Goal: Task Accomplishment & Management: Manage account settings

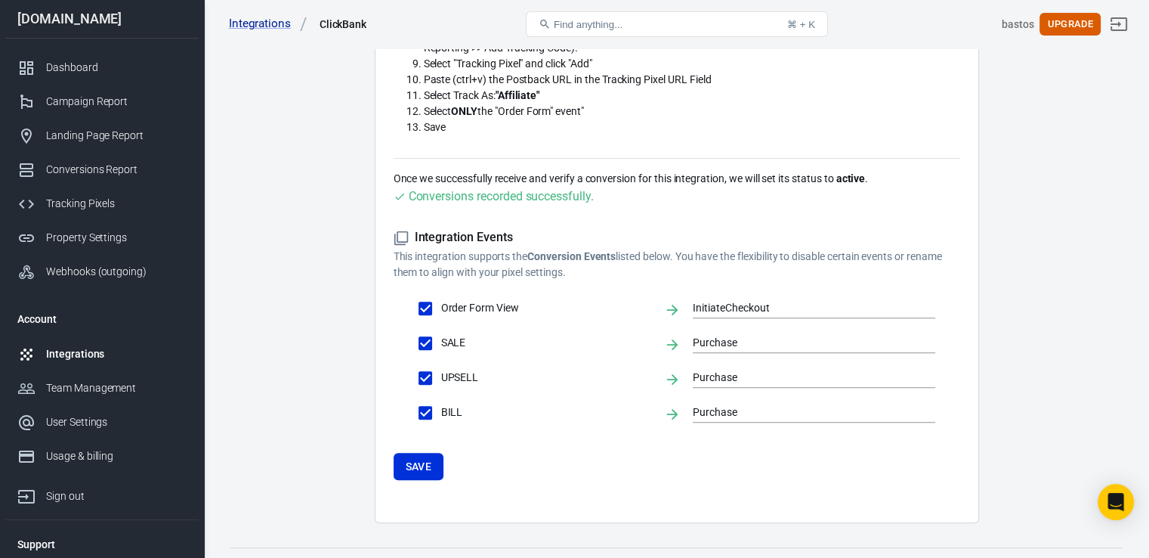
scroll to position [497, 0]
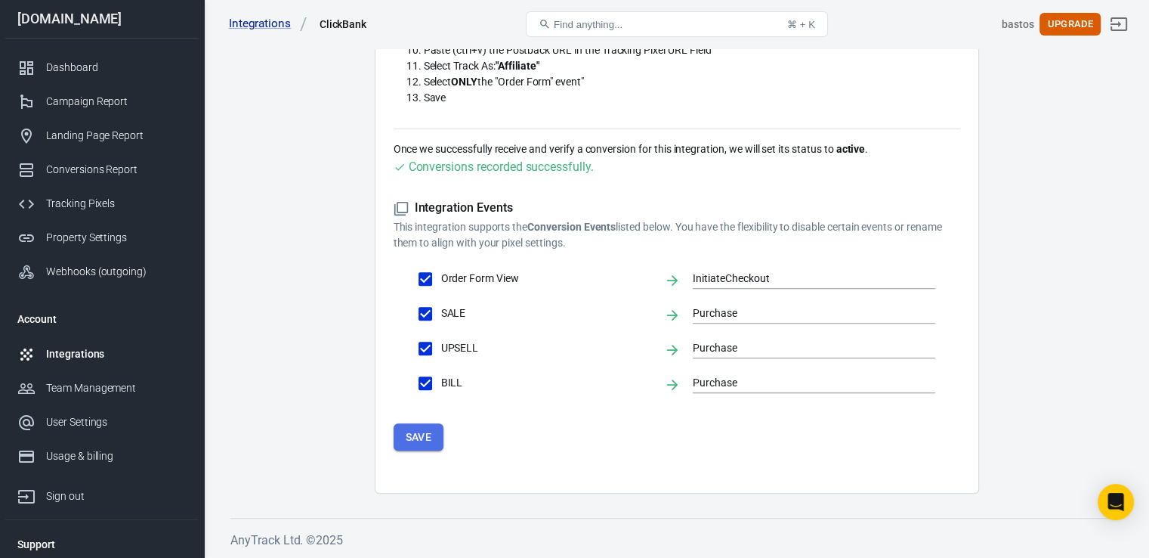
click at [425, 439] on button "Save" at bounding box center [419, 437] width 51 height 28
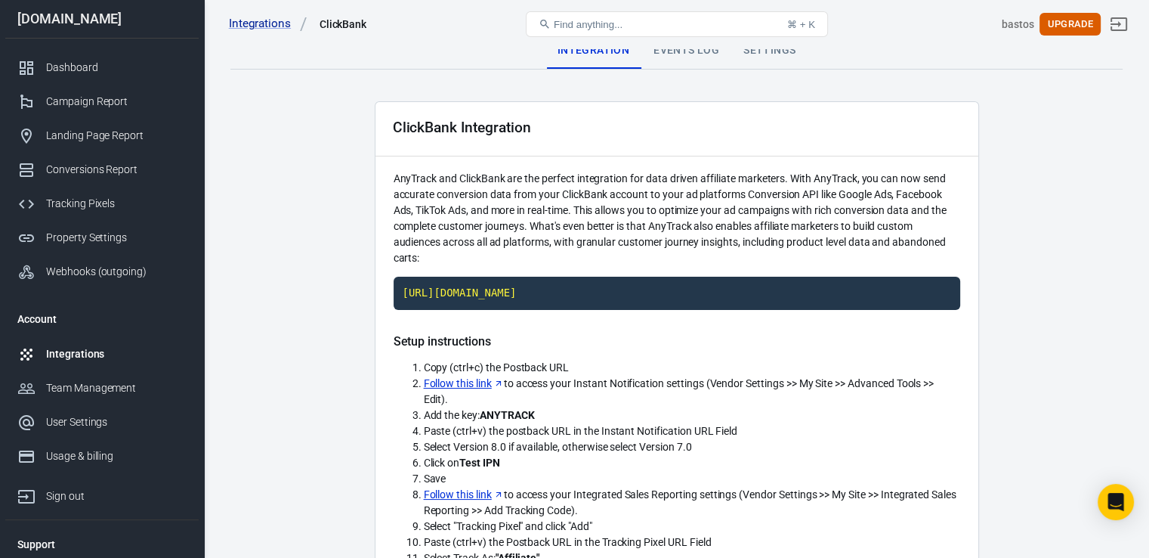
scroll to position [0, 0]
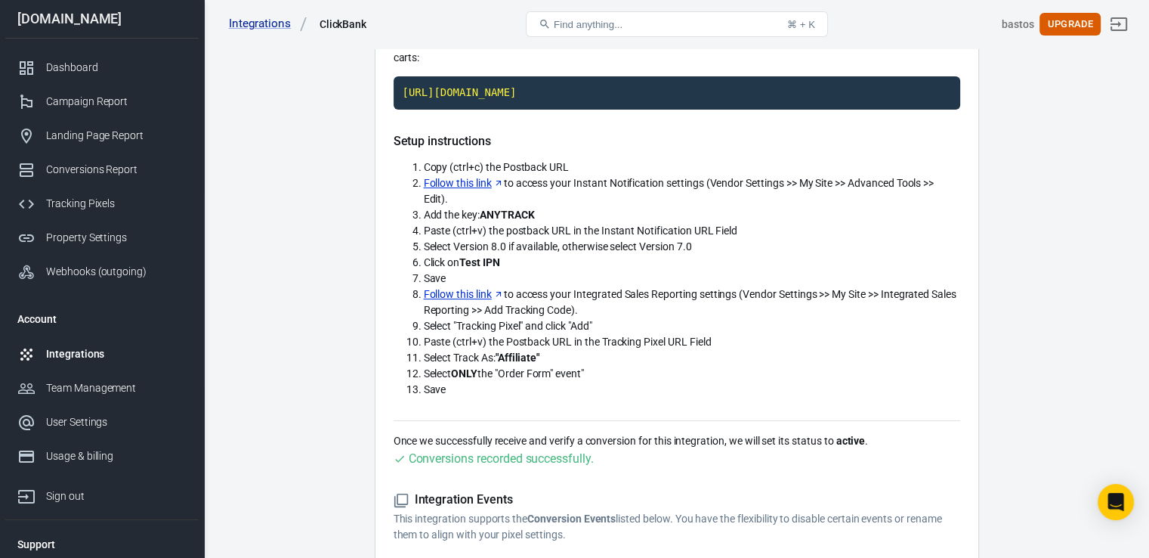
scroll to position [200, 0]
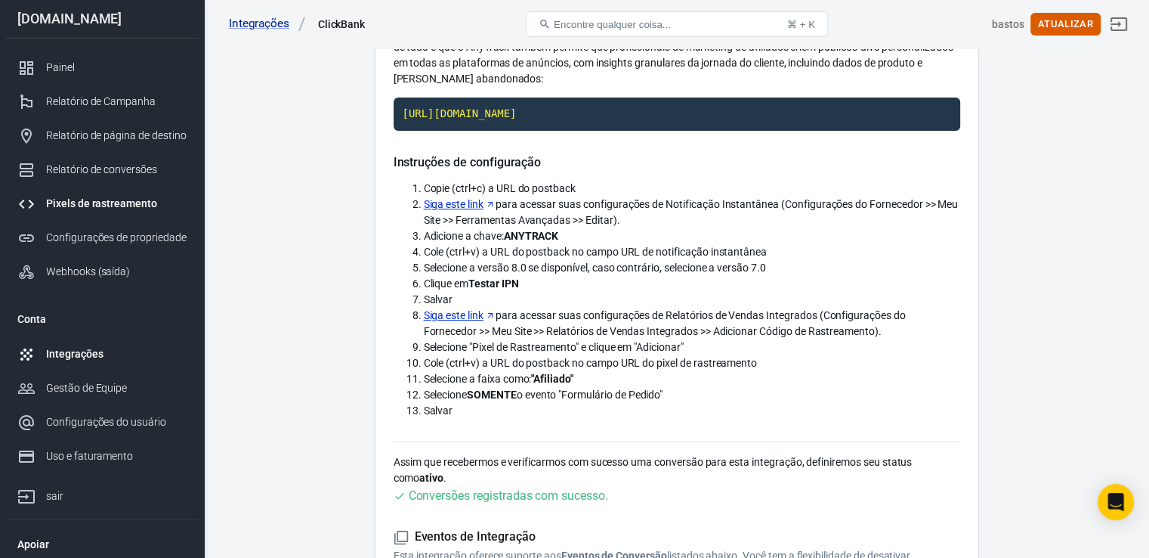
click at [128, 203] on font "Pixels de rastreamento" at bounding box center [101, 203] width 111 height 12
